Goal: Task Accomplishment & Management: Manage account settings

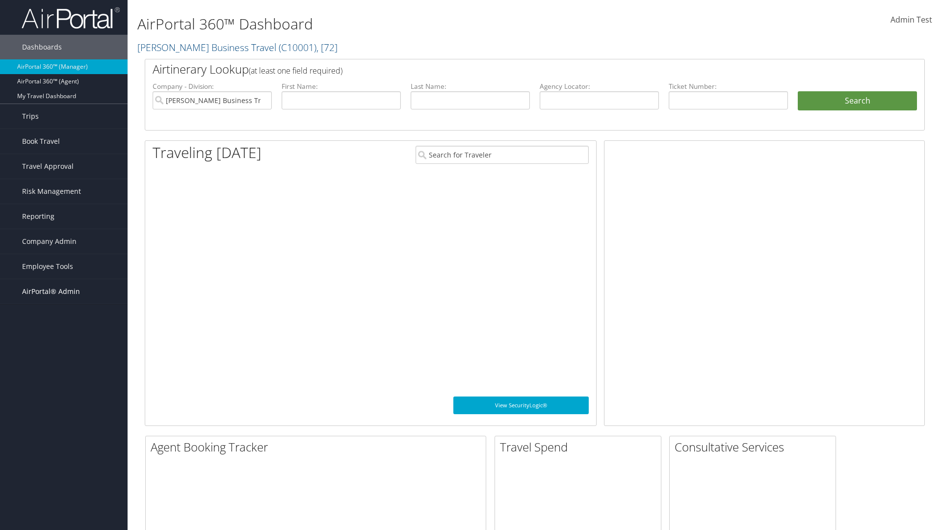
click at [64, 291] on span "AirPortal® Admin" at bounding box center [51, 291] width 58 height 25
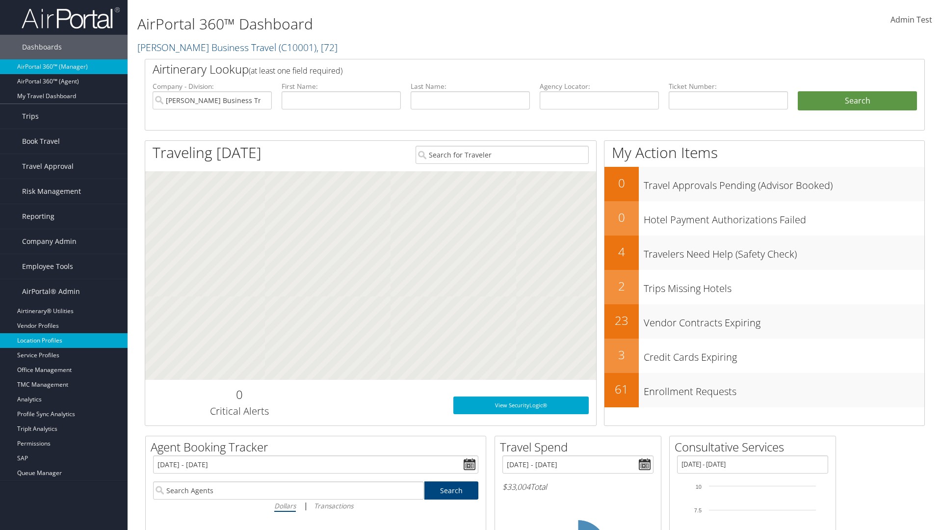
click at [64, 341] on link "Location Profiles" at bounding box center [64, 340] width 128 height 15
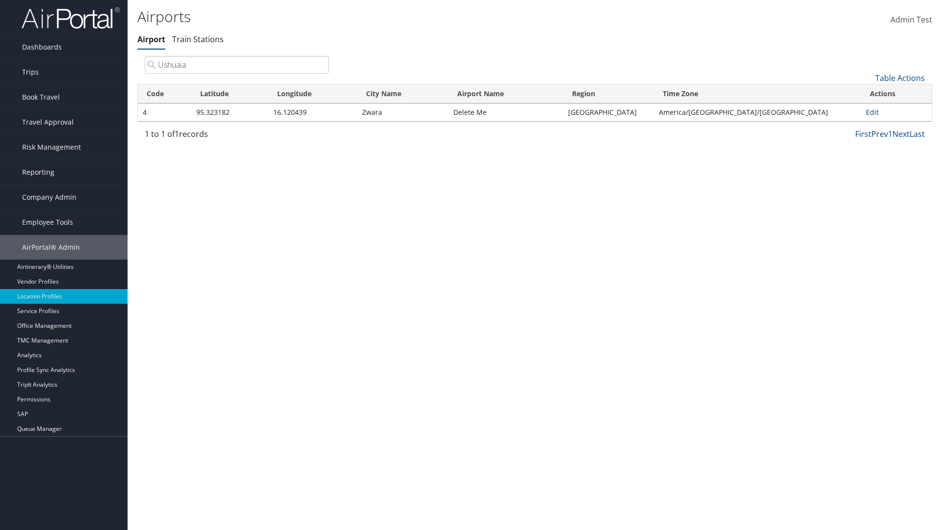
type input "Ushuaia"
click at [869, 112] on link "Edit" at bounding box center [872, 111] width 13 height 9
select select "26656"
select select "69"
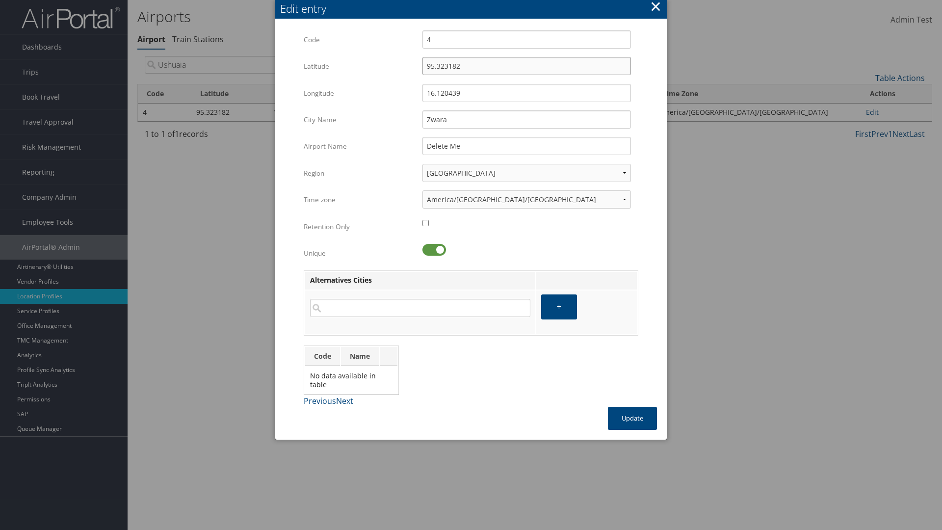
click at [527, 66] on input "95.323182" at bounding box center [526, 66] width 209 height 18
type input "32.953182"
click at [527, 93] on input "16.120439" at bounding box center [526, 93] width 209 height 18
type input "12.016439"
click at [527, 119] on input "Zwara" at bounding box center [526, 119] width 209 height 18
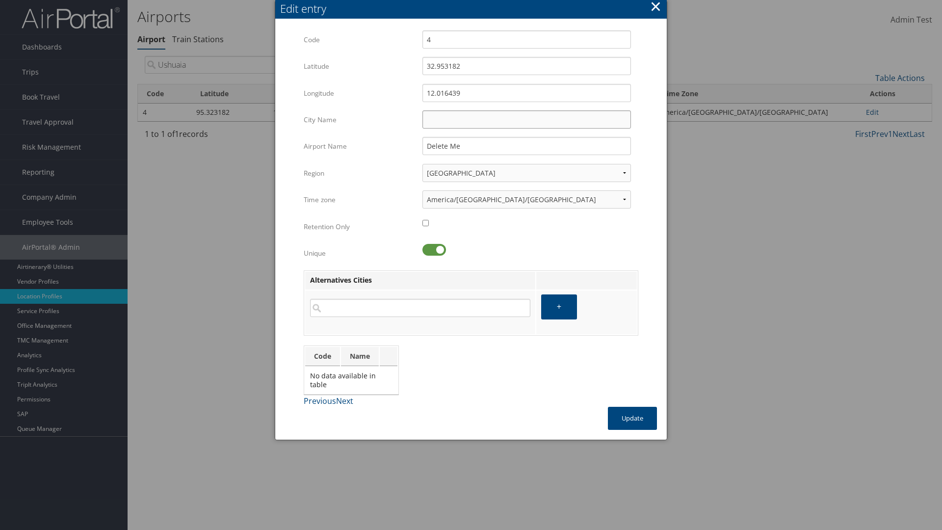
type input "Zwara"
click at [632, 418] on button "Update" at bounding box center [632, 418] width 49 height 23
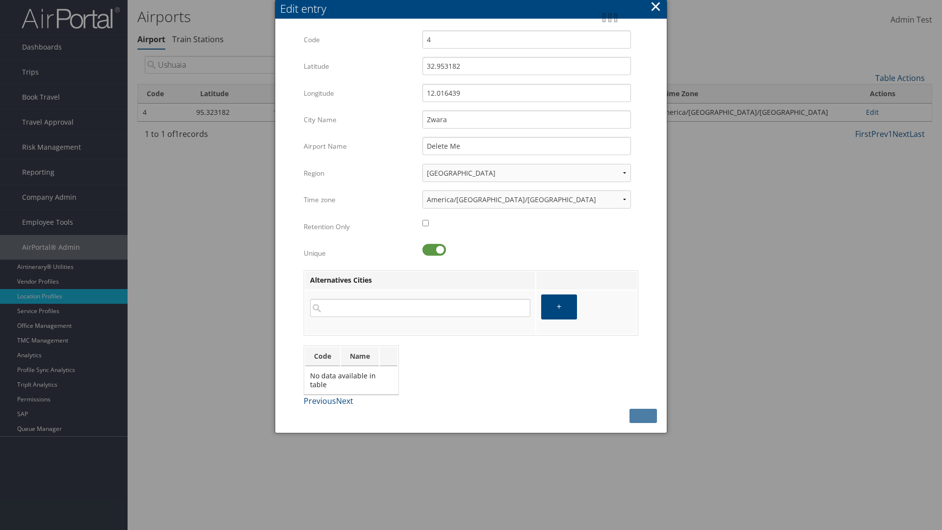
type input "Zwara"
